Goal: Task Accomplishment & Management: Manage account settings

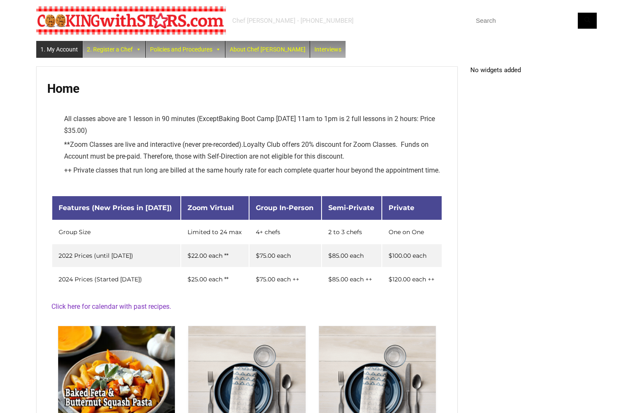
click at [74, 50] on link "1. My Account" at bounding box center [59, 49] width 46 height 17
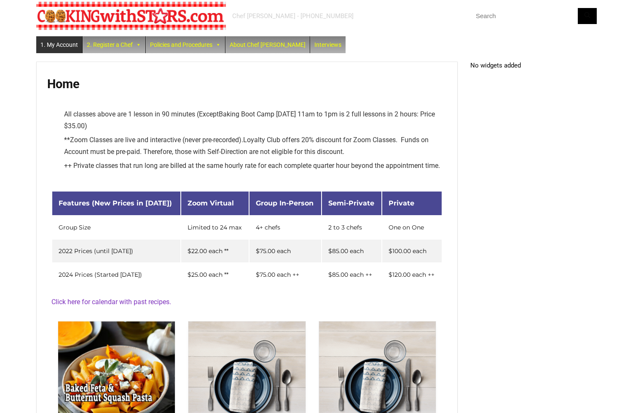
scroll to position [8, 0]
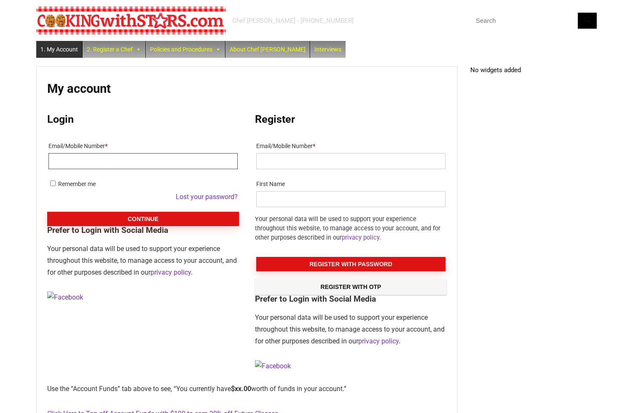
click at [91, 163] on input "Email/Mobile Number *" at bounding box center [143, 161] width 189 height 16
click at [47, 212] on button "Continue" at bounding box center [143, 219] width 192 height 14
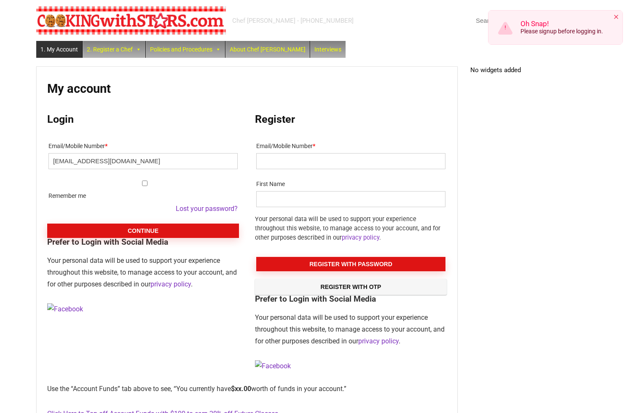
click at [84, 227] on button "Continue" at bounding box center [143, 231] width 192 height 14
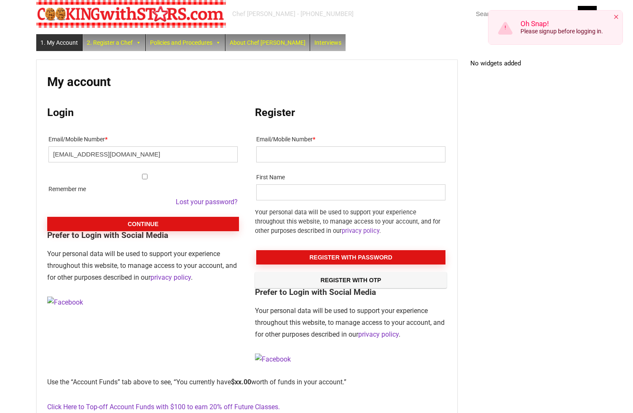
scroll to position [7, 0]
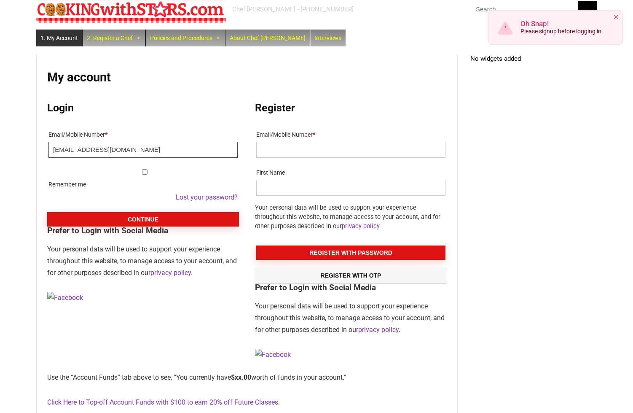
click at [78, 154] on input "[EMAIL_ADDRESS][DOMAIN_NAME]" at bounding box center [143, 150] width 189 height 16
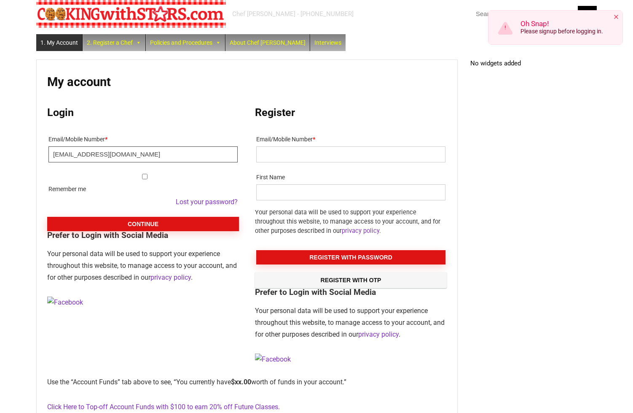
scroll to position [6, 0]
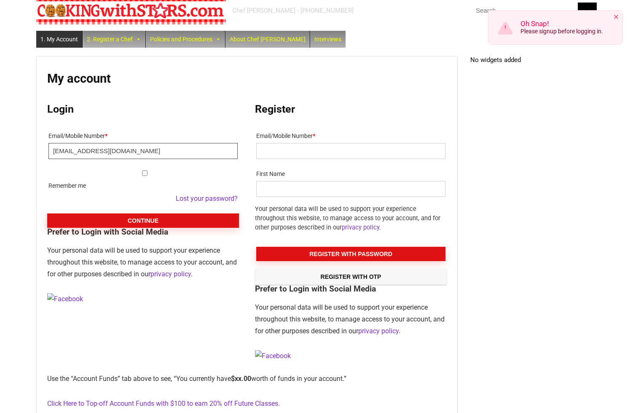
click at [75, 155] on input "[EMAIL_ADDRESS][DOMAIN_NAME]" at bounding box center [143, 151] width 189 height 16
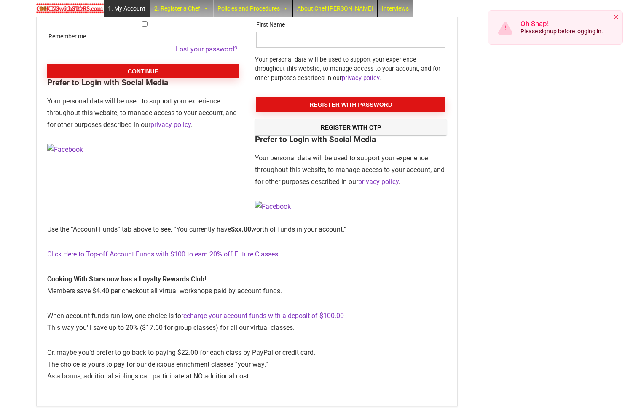
scroll to position [168, 0]
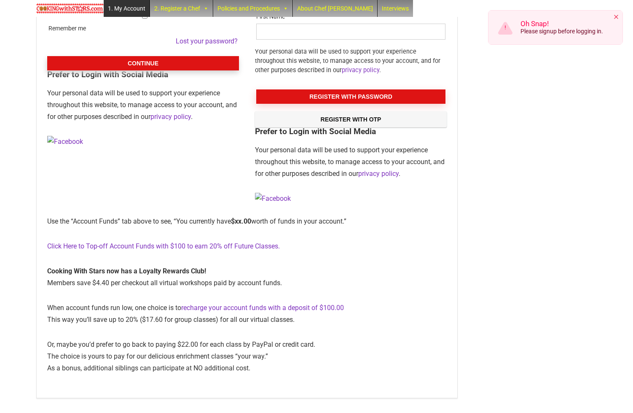
type input "[EMAIL_ADDRESS][DOMAIN_NAME]"
click at [124, 59] on button "Continue" at bounding box center [143, 63] width 192 height 14
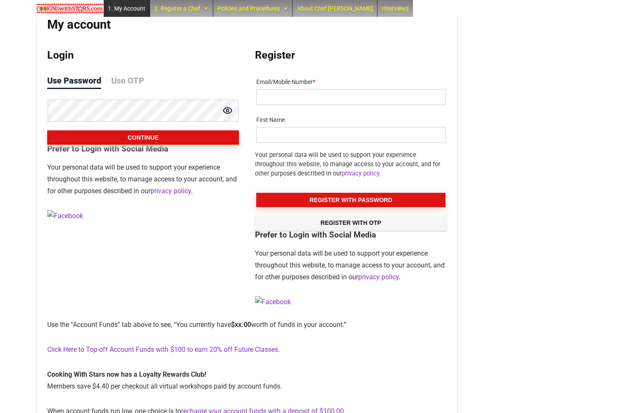
scroll to position [64, 0]
click at [140, 137] on button "Continue" at bounding box center [143, 138] width 192 height 14
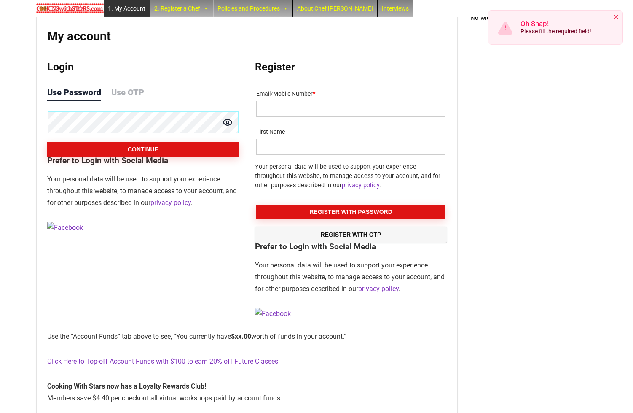
scroll to position [53, 0]
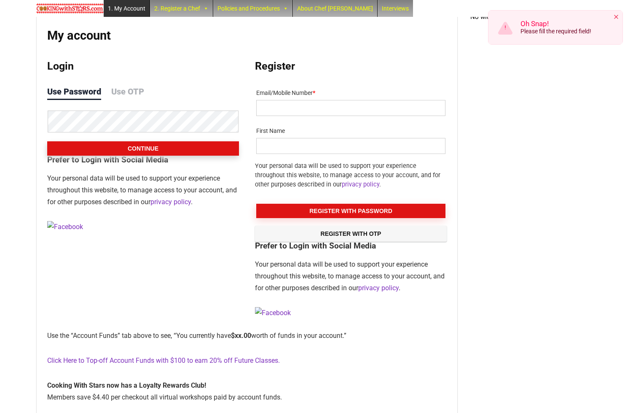
click at [146, 144] on button "Continue" at bounding box center [143, 148] width 192 height 14
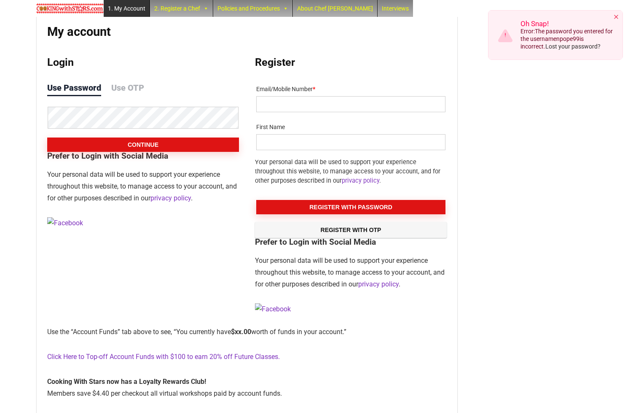
scroll to position [59, 0]
